Goal: Task Accomplishment & Management: Manage account settings

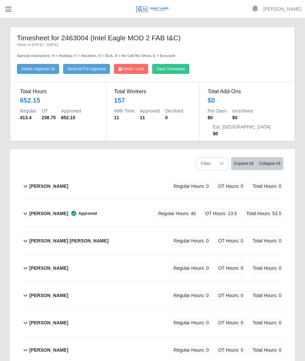
click at [13, 13] on button "button" at bounding box center [8, 9] width 17 height 11
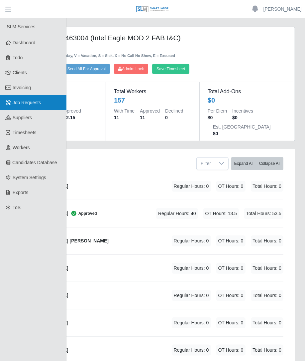
click at [27, 102] on span "Job Requests" at bounding box center [27, 102] width 29 height 5
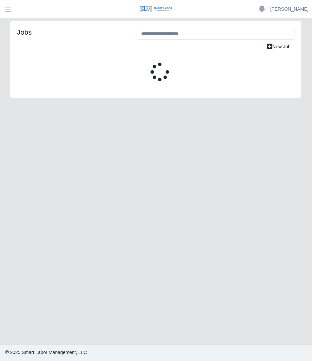
select select "****"
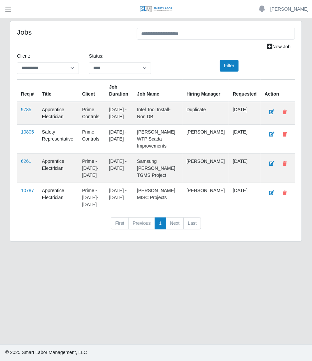
click at [13, 10] on button "button" at bounding box center [8, 9] width 17 height 11
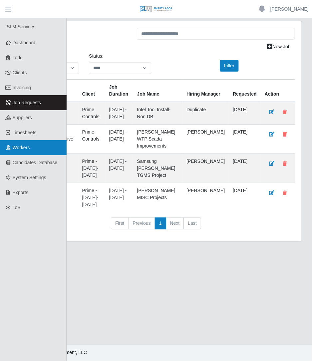
click at [24, 147] on span "Workers" at bounding box center [21, 147] width 17 height 5
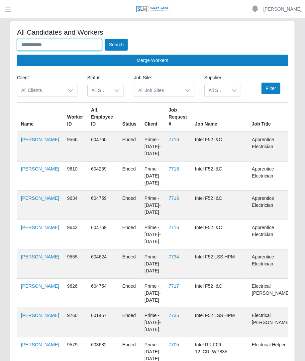
click at [72, 41] on input "text" at bounding box center [59, 45] width 85 height 12
type input "**********"
click at [105, 39] on button "Search" at bounding box center [116, 45] width 23 height 12
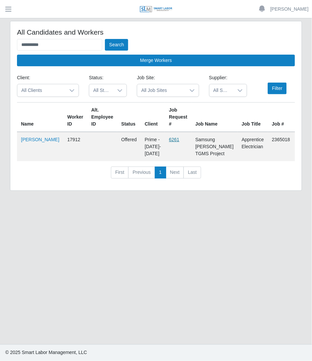
click at [169, 139] on link "6261" at bounding box center [174, 139] width 10 height 5
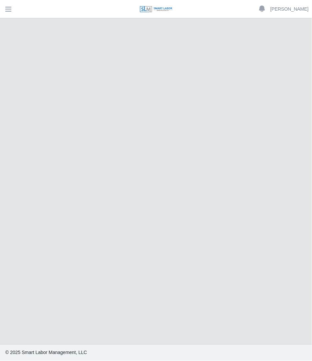
select select "****"
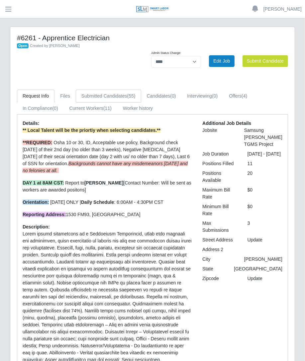
click at [122, 96] on link "Submitted Candidates (55)" at bounding box center [109, 95] width 66 height 13
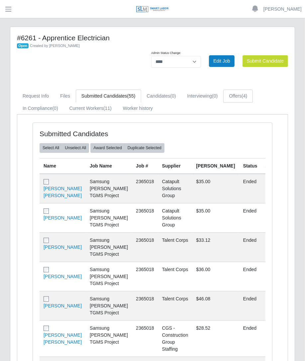
click at [236, 98] on link "Offers (4)" at bounding box center [239, 95] width 30 height 13
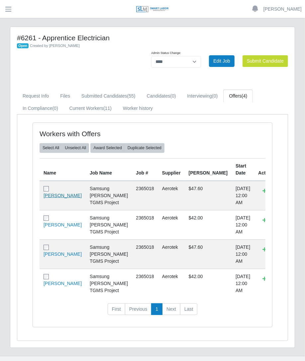
click at [53, 193] on link "Alido Soto" at bounding box center [63, 195] width 38 height 5
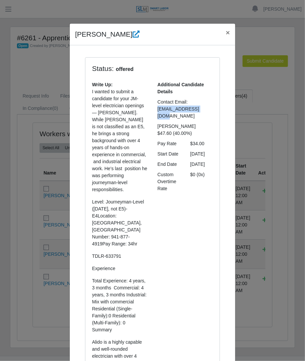
drag, startPoint x: 203, startPoint y: 111, endPoint x: 153, endPoint y: 109, distance: 50.6
click at [153, 109] on div "alidosoto@gmail.com" at bounding box center [186, 112] width 66 height 14
copy span "alidosoto@gmail.com"
click at [133, 33] on icon at bounding box center [136, 34] width 7 height 7
click at [221, 34] on button "×" at bounding box center [228, 33] width 15 height 18
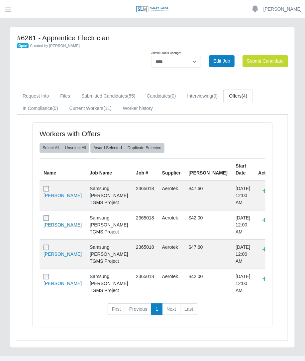
click at [53, 222] on link "Jaime Castillo" at bounding box center [63, 224] width 38 height 5
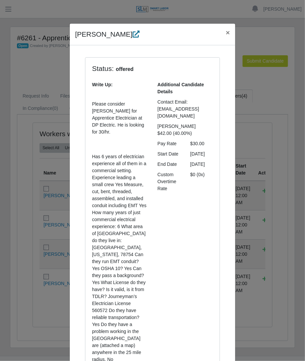
click at [133, 34] on icon at bounding box center [136, 34] width 7 height 7
click at [226, 33] on span "×" at bounding box center [228, 33] width 4 height 8
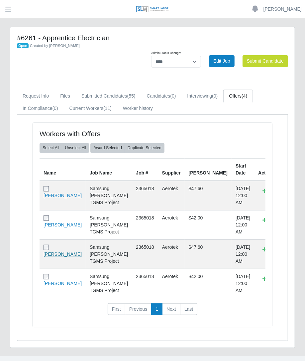
click at [57, 251] on link "[PERSON_NAME]" at bounding box center [63, 253] width 38 height 5
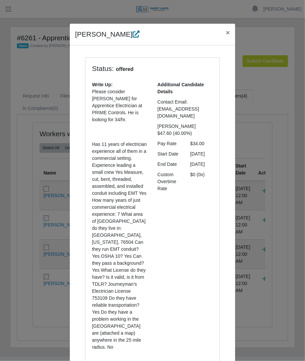
click at [133, 33] on icon at bounding box center [136, 34] width 7 height 7
click at [221, 32] on button "×" at bounding box center [228, 33] width 15 height 18
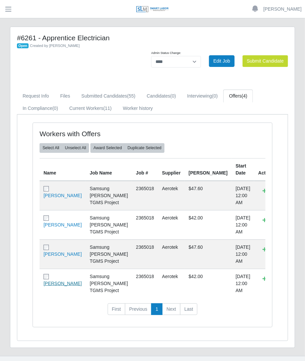
click at [53, 286] on link "[PERSON_NAME]" at bounding box center [63, 282] width 38 height 5
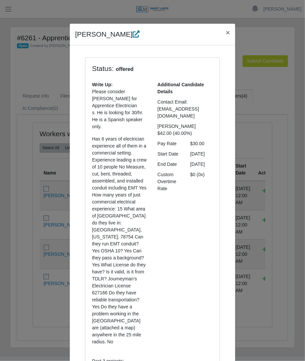
click at [140, 34] on icon at bounding box center [136, 34] width 7 height 7
